Goal: Use online tool/utility

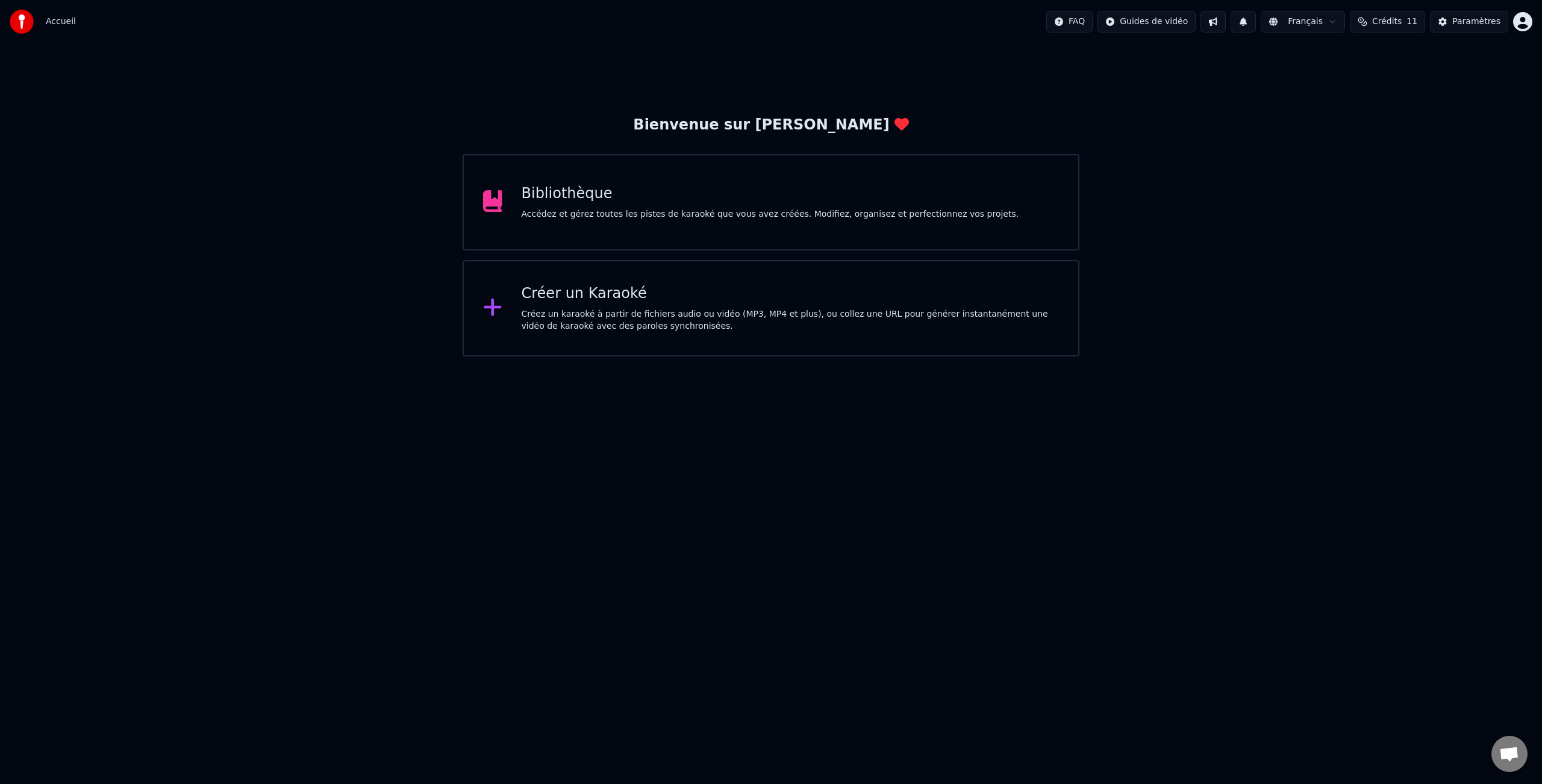
click at [792, 222] on div "Bibliothèque Accédez et gérez toutes les pistes de karaoké que vous avez créées…" at bounding box center [771, 202] width 617 height 96
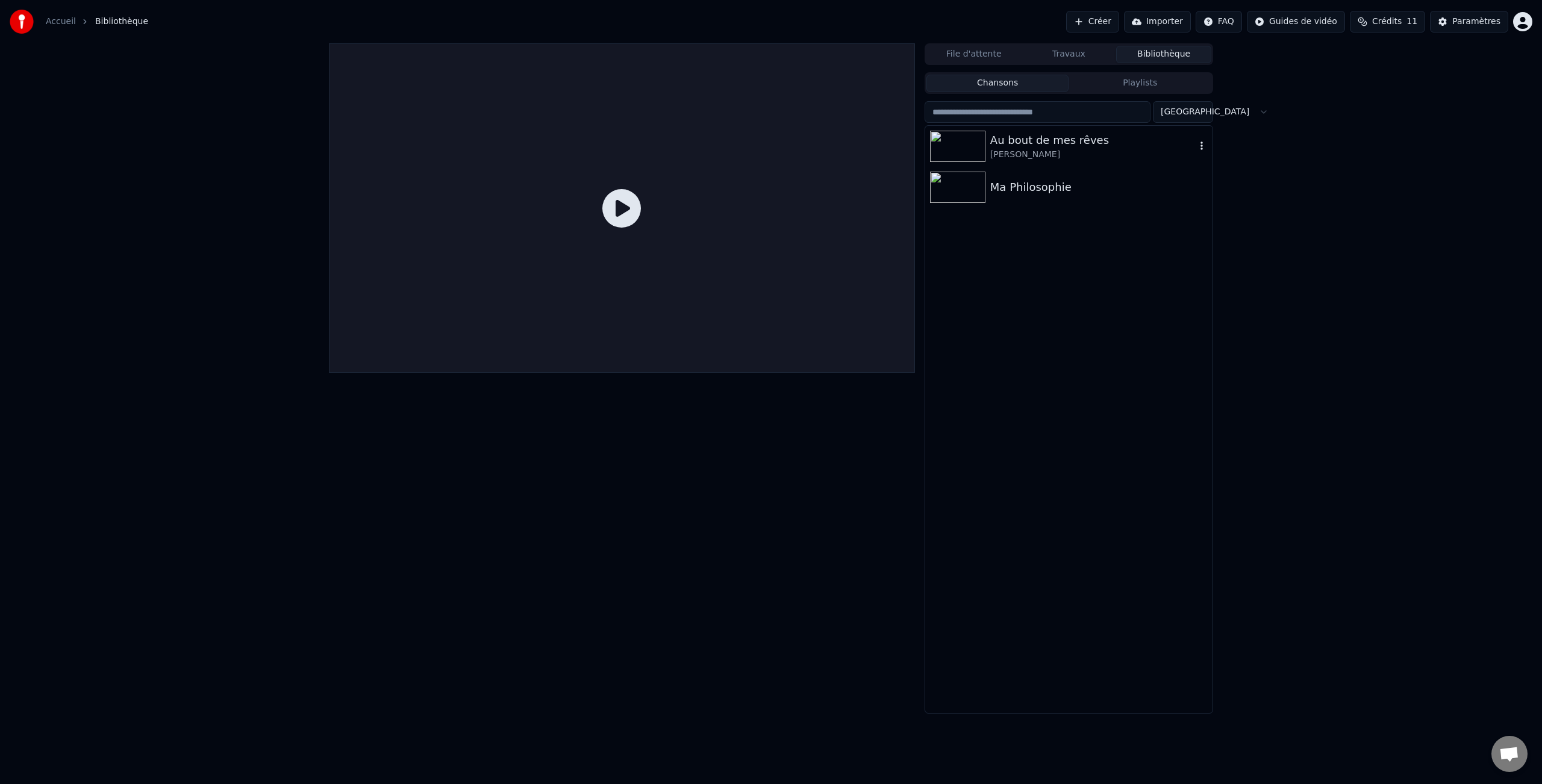
click at [1052, 148] on div "Au bout de mes rêves" at bounding box center [1093, 140] width 206 height 17
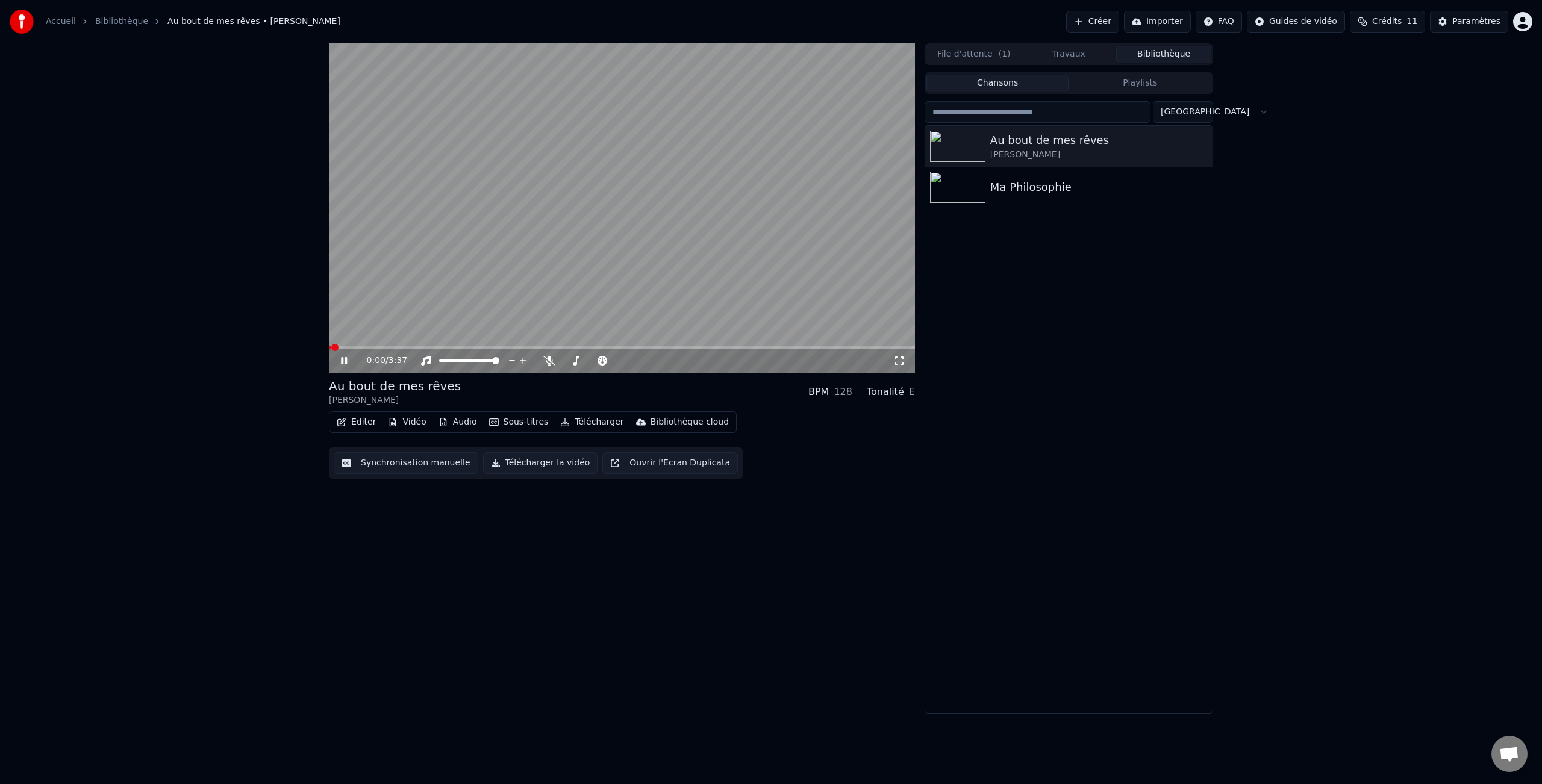
click at [423, 464] on button "Synchronisation manuelle" at bounding box center [406, 463] width 145 height 22
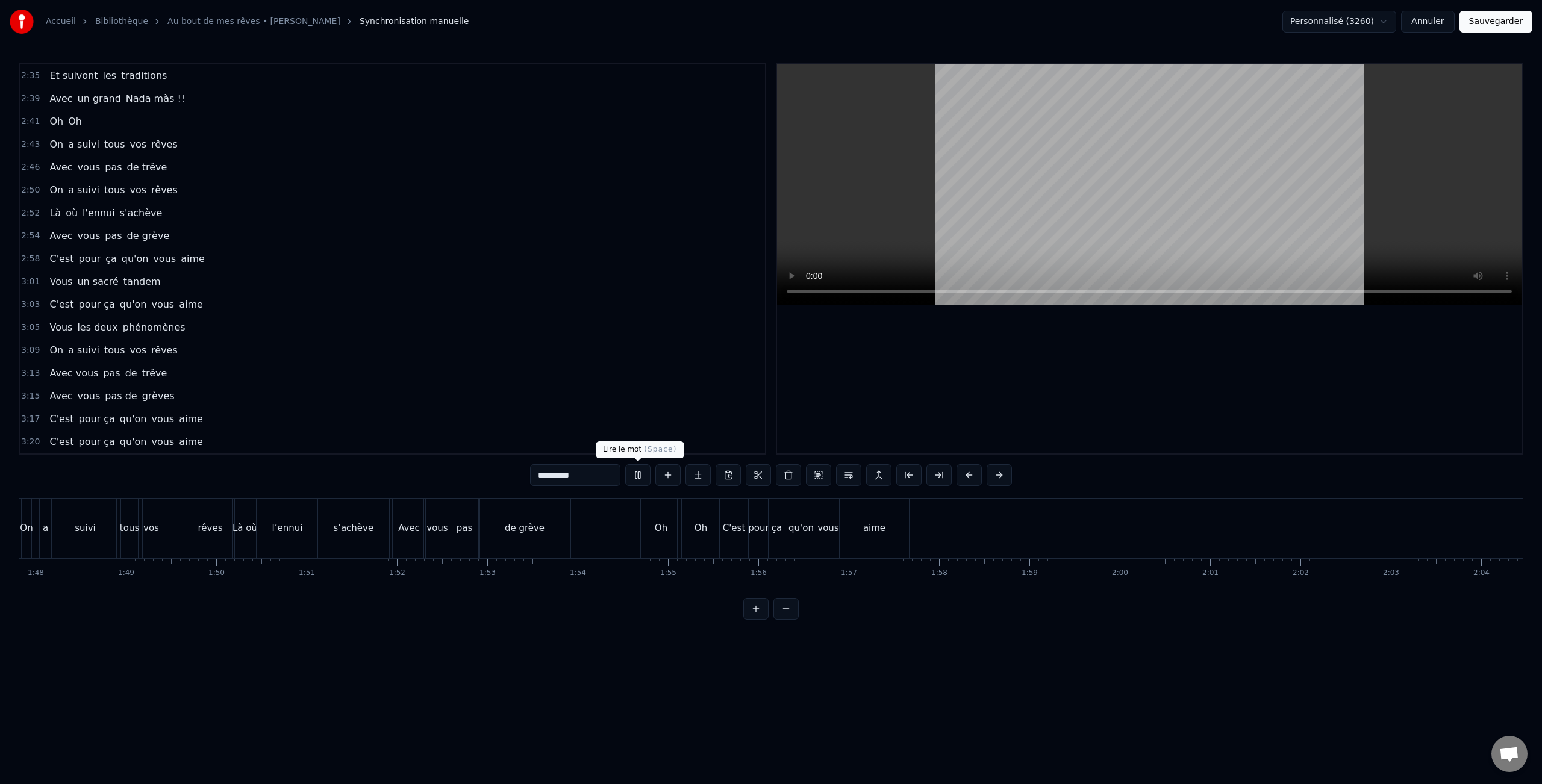
scroll to position [0, 9755]
click at [640, 481] on button at bounding box center [637, 475] width 25 height 22
